Goal: Transaction & Acquisition: Obtain resource

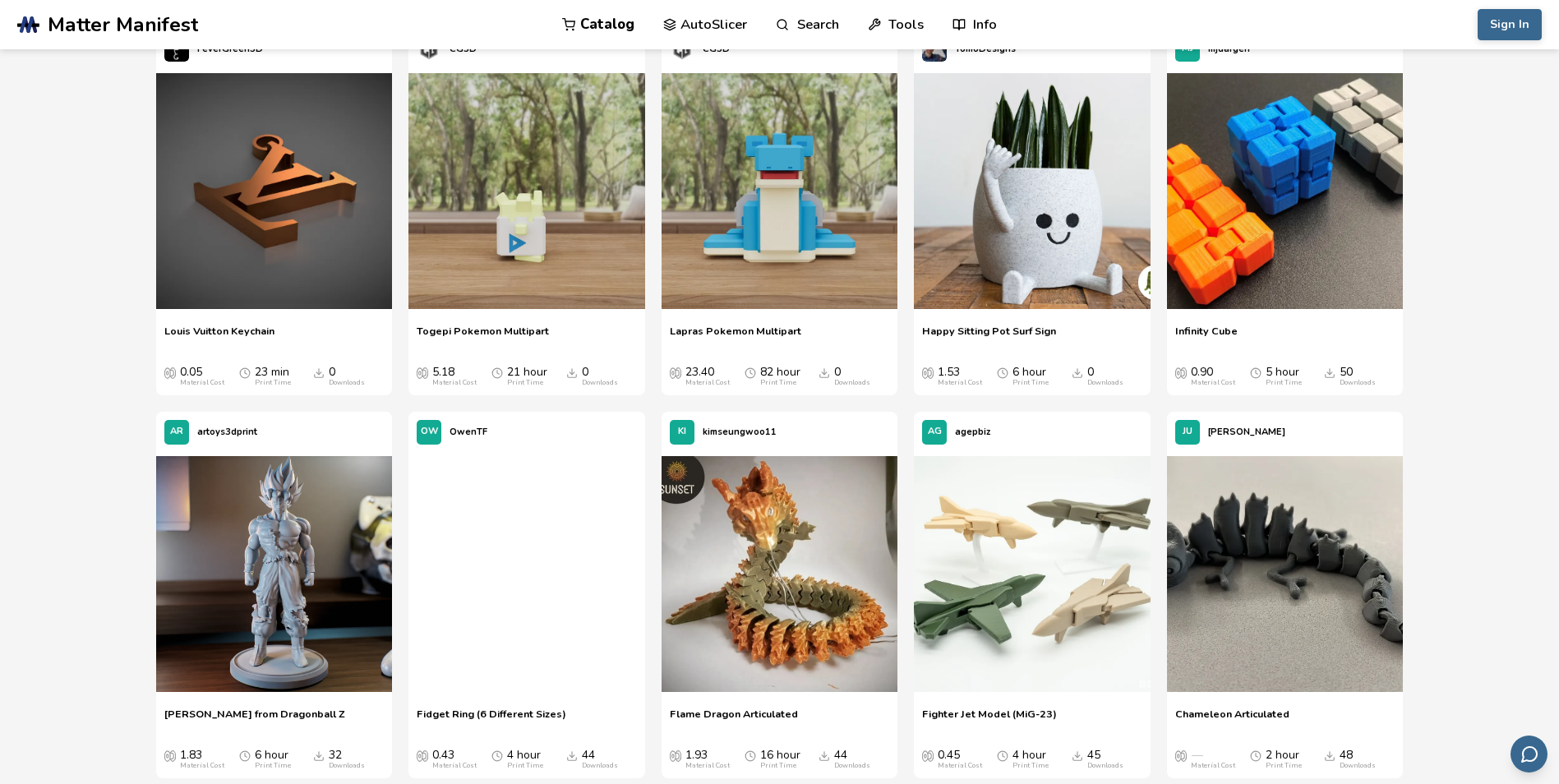
scroll to position [986, 0]
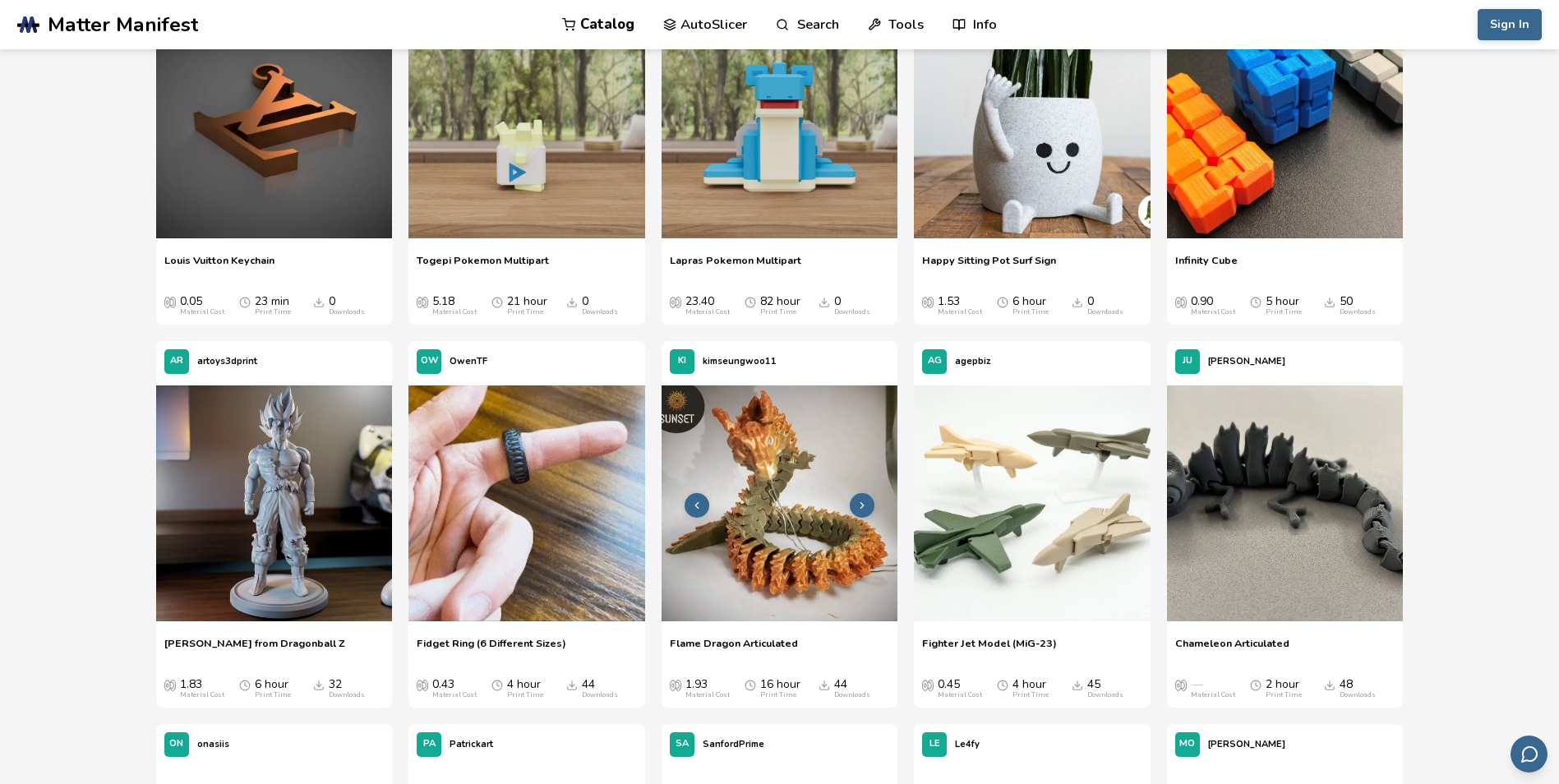
click at [755, 448] on img at bounding box center [780, 503] width 237 height 237
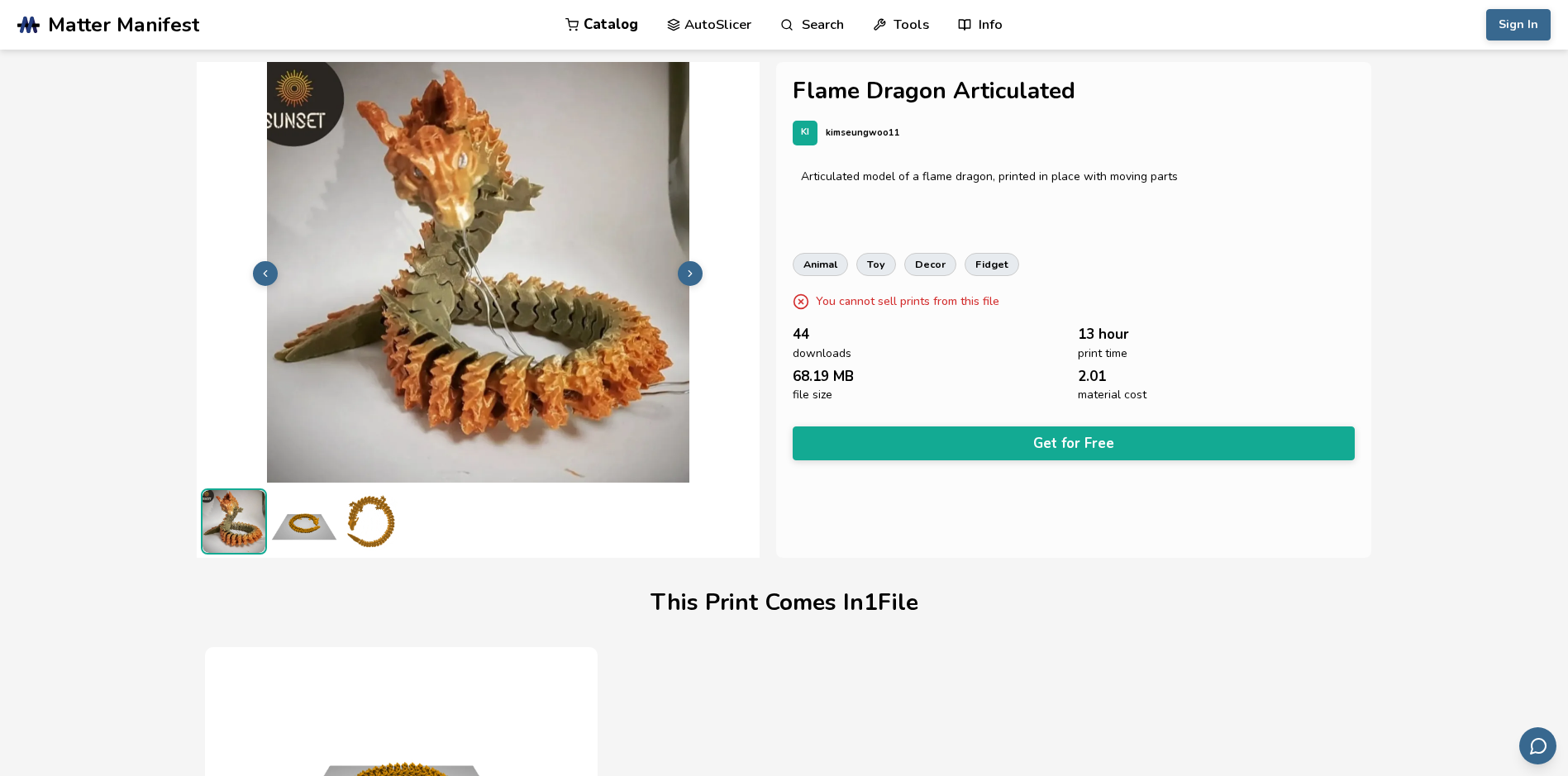
click at [1069, 438] on button "Get for Free" at bounding box center [1073, 443] width 562 height 34
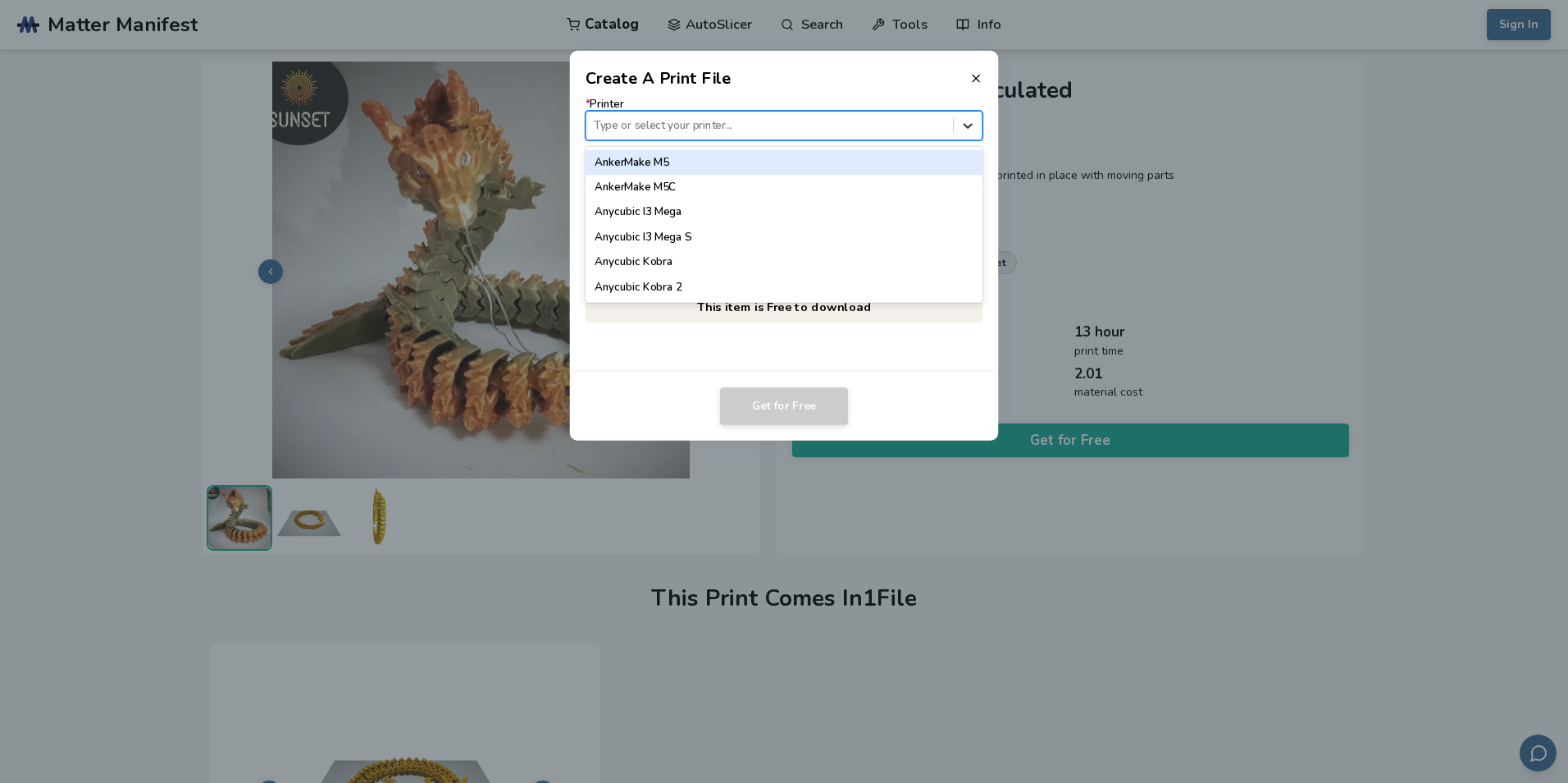
click at [968, 128] on icon at bounding box center [968, 126] width 9 height 5
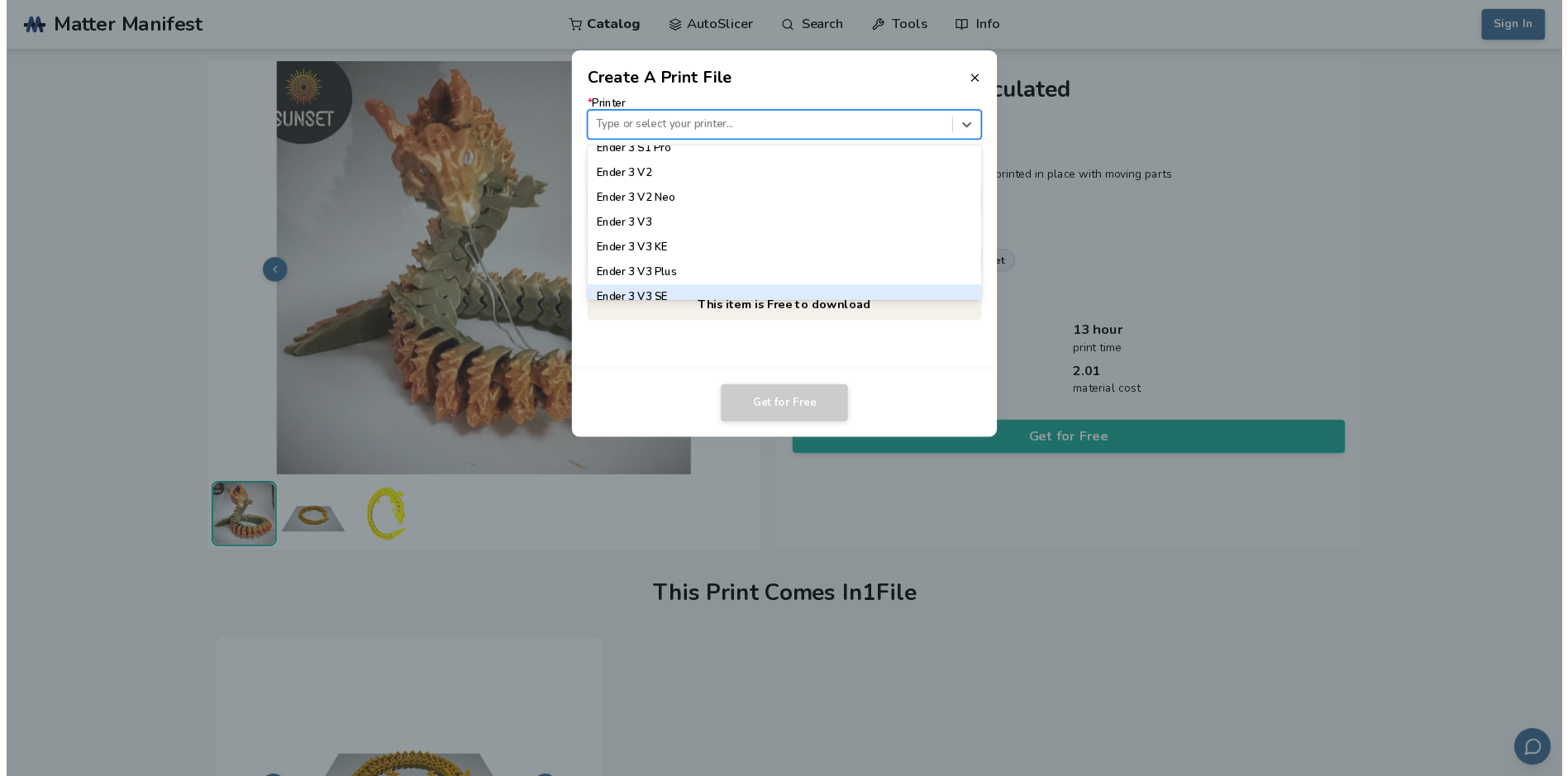
scroll to position [1157, 0]
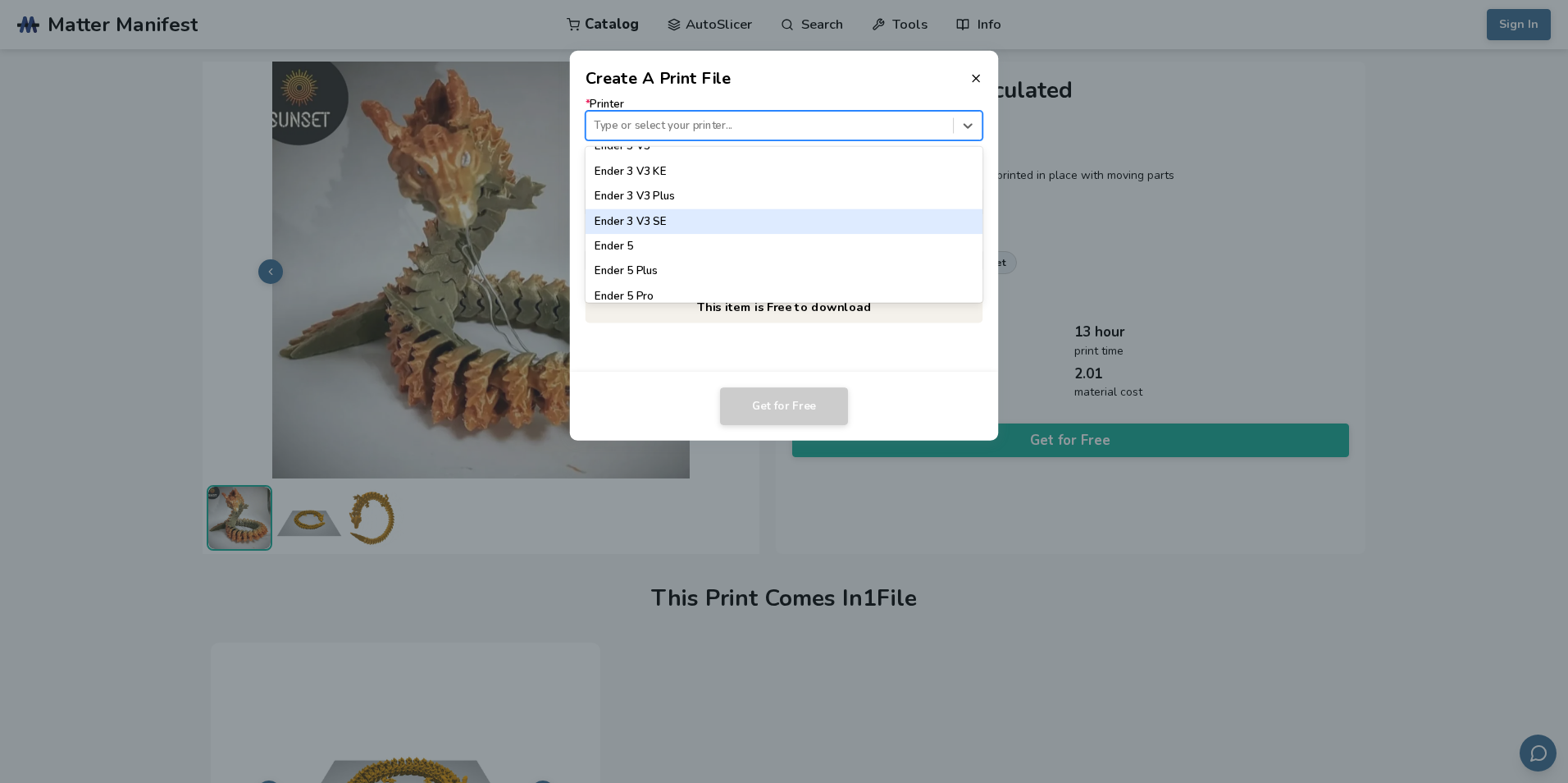
click at [666, 227] on div "Ender 3 V3 SE" at bounding box center [784, 222] width 397 height 24
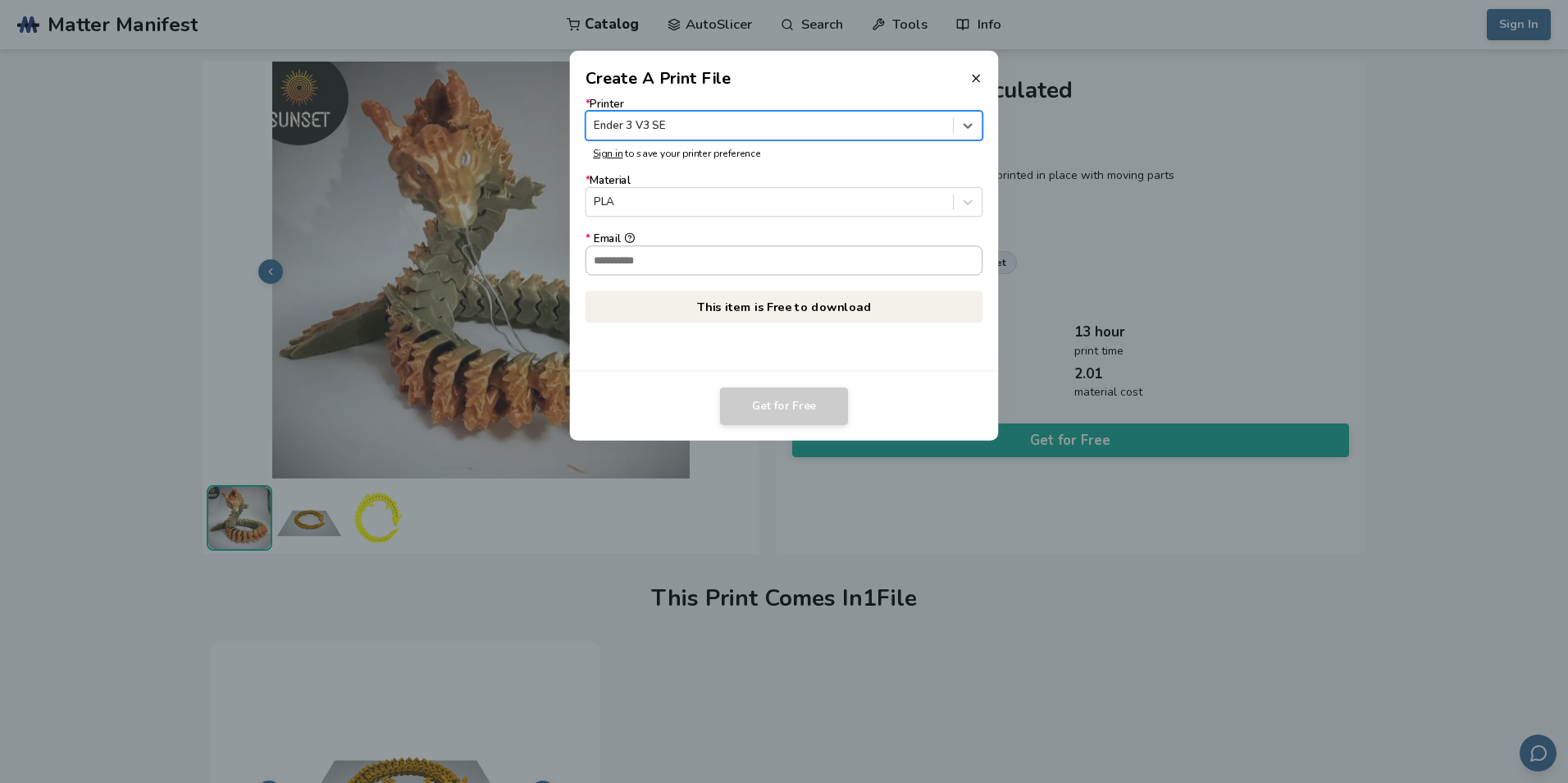
click at [733, 270] on input "* Email" at bounding box center [784, 260] width 397 height 28
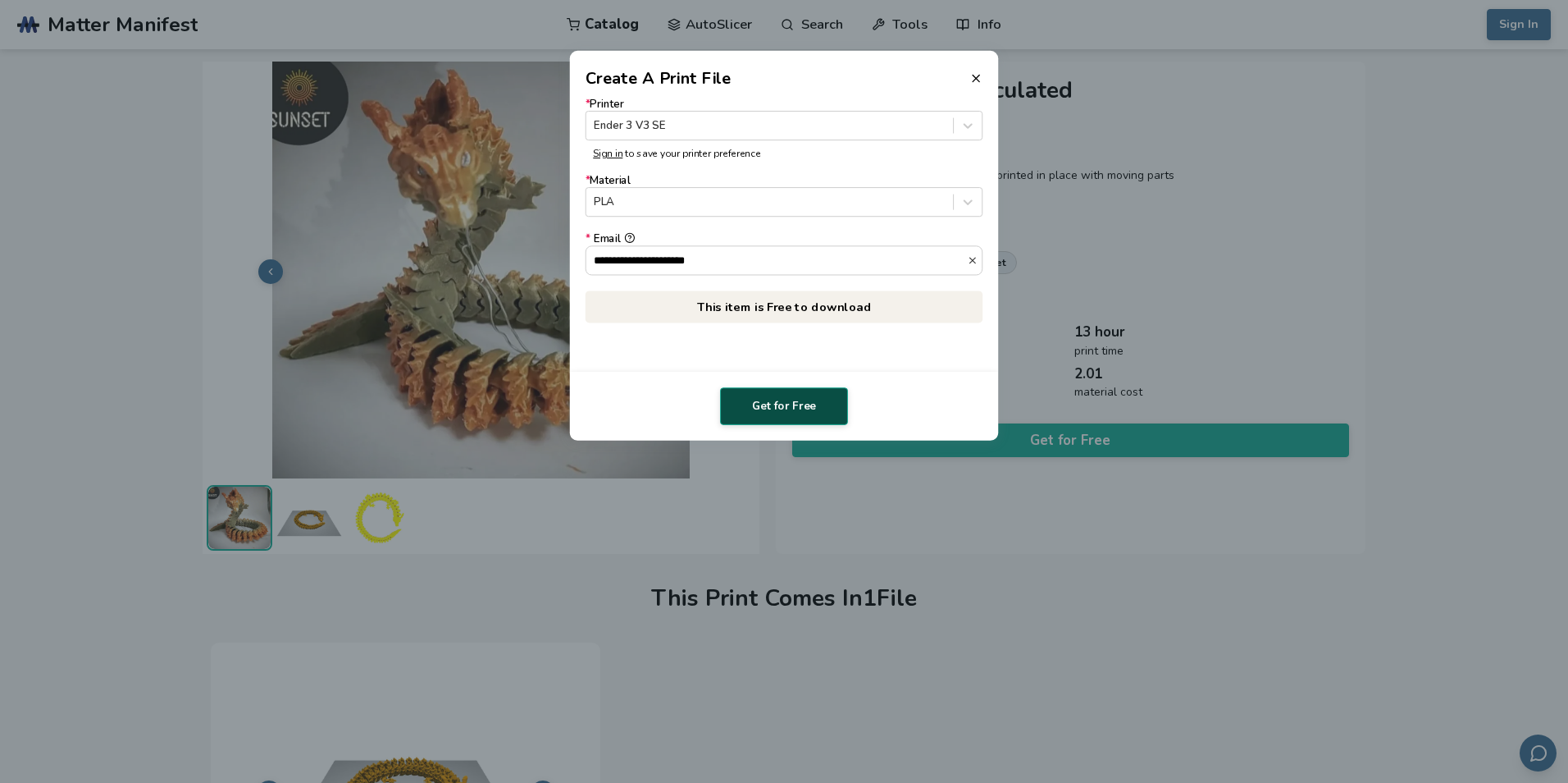
type input "**********"
click at [769, 398] on button "Get for Free" at bounding box center [784, 406] width 128 height 38
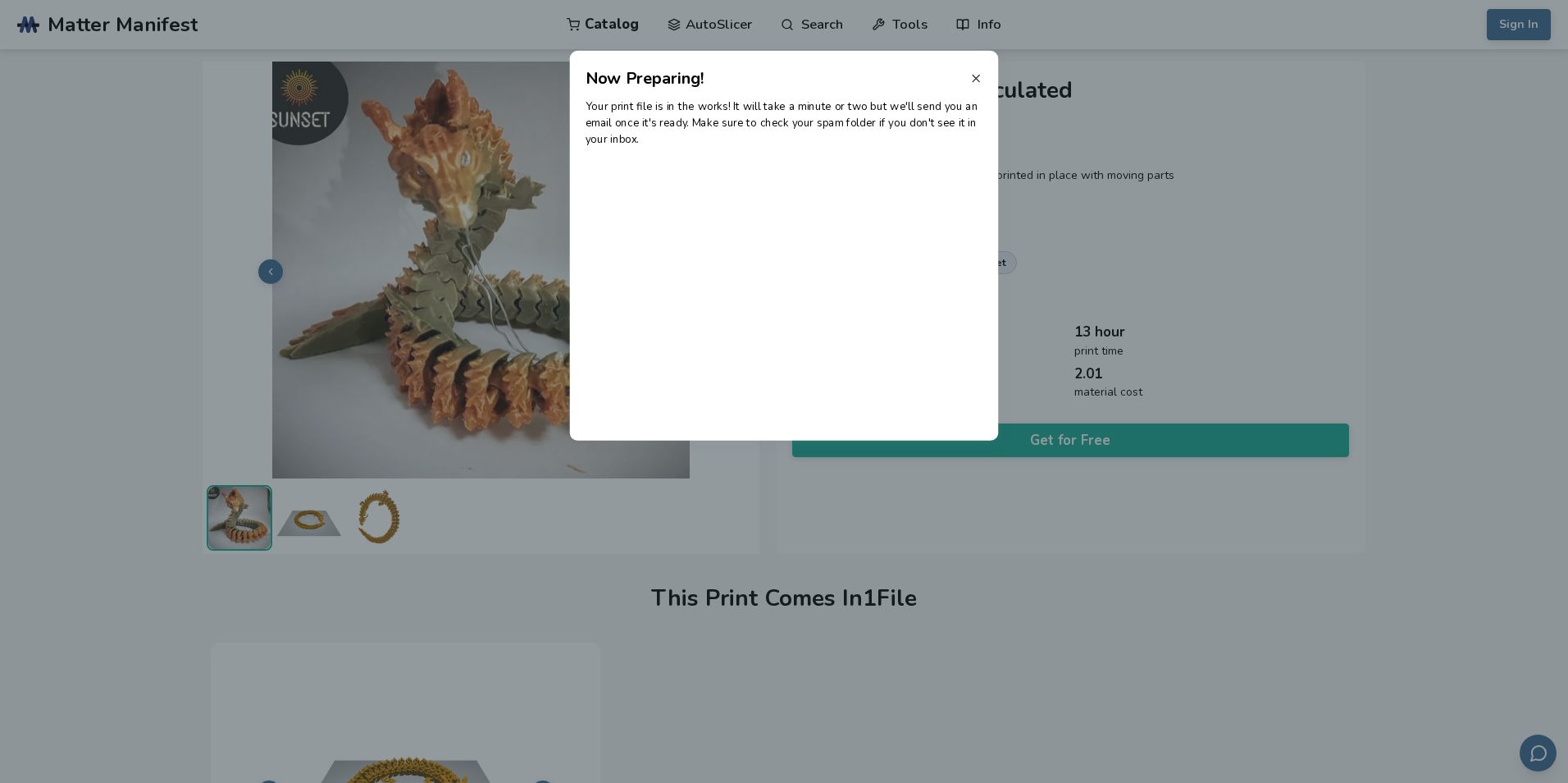
click at [973, 74] on icon at bounding box center [976, 78] width 13 height 13
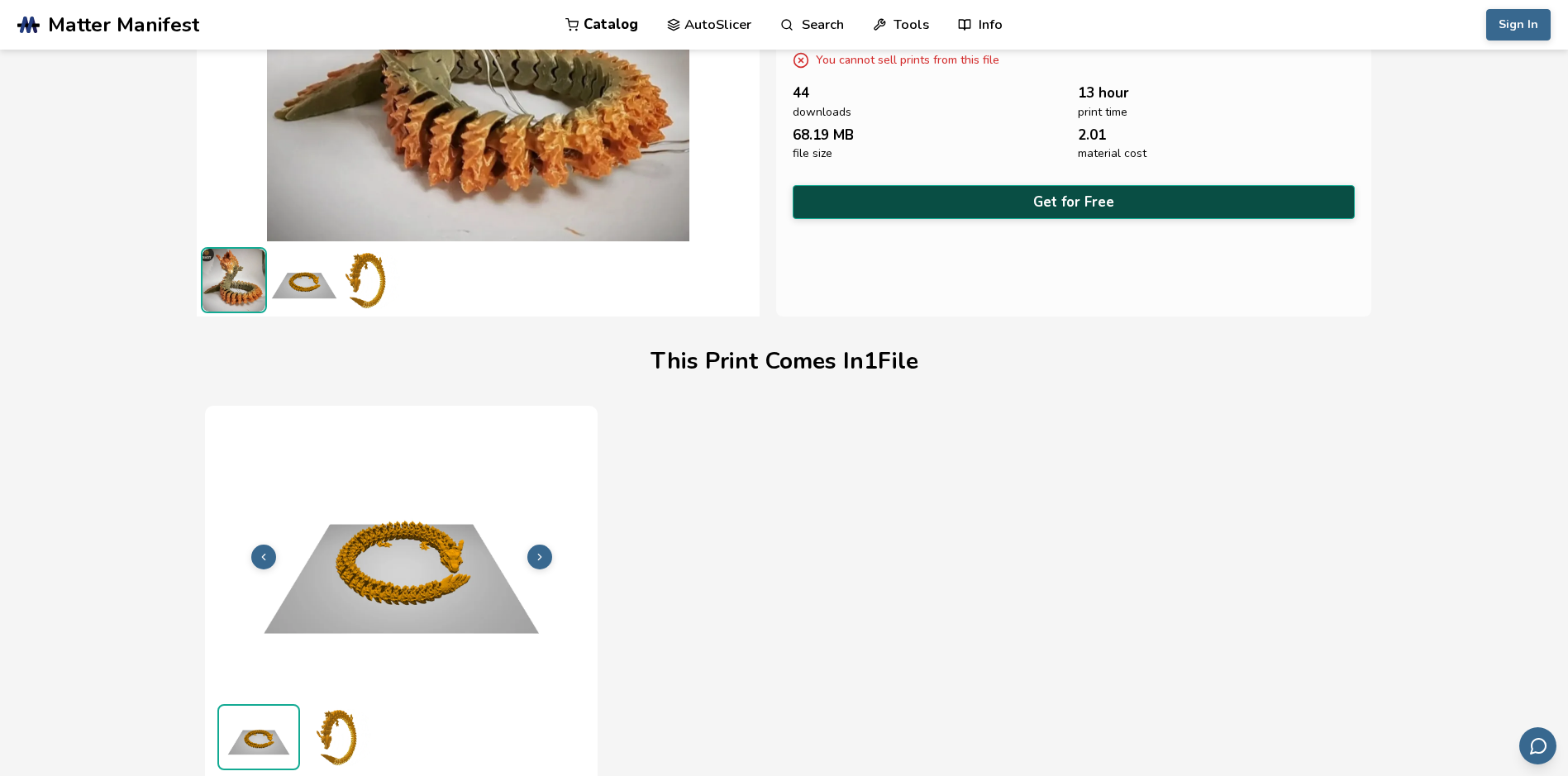
scroll to position [0, 0]
